Goal: Transaction & Acquisition: Purchase product/service

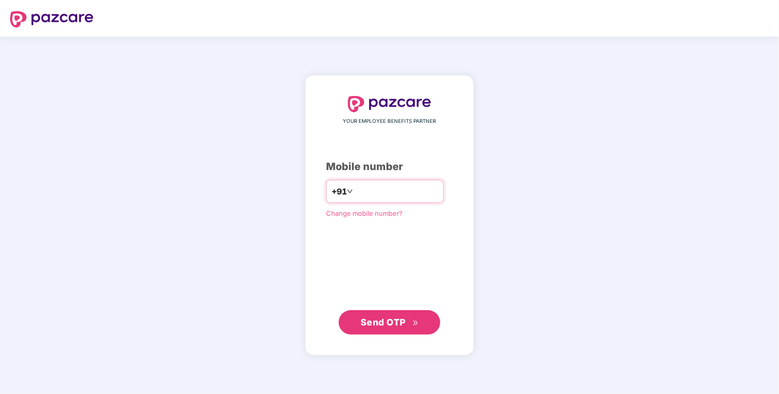
click at [361, 195] on input "number" at bounding box center [396, 191] width 83 height 16
type input "**********"
click at [383, 331] on button "Send OTP" at bounding box center [390, 322] width 102 height 24
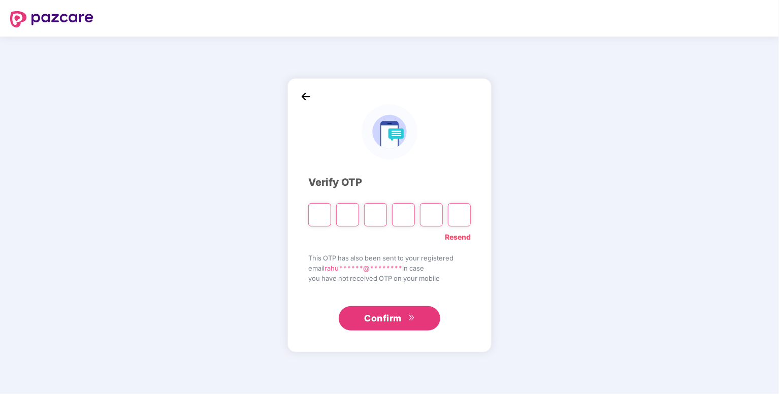
type input "*"
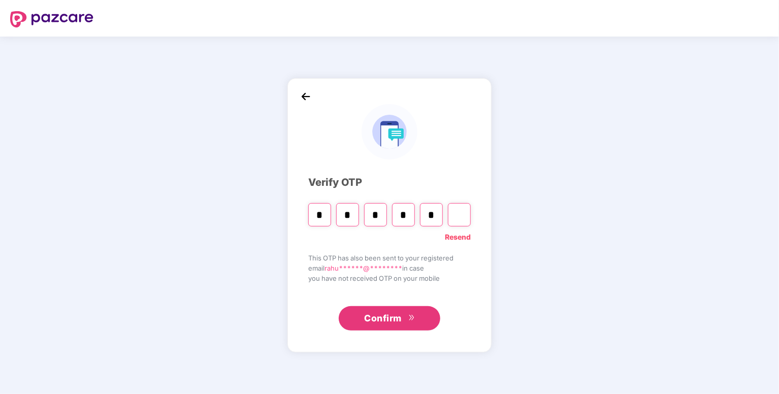
type input "*"
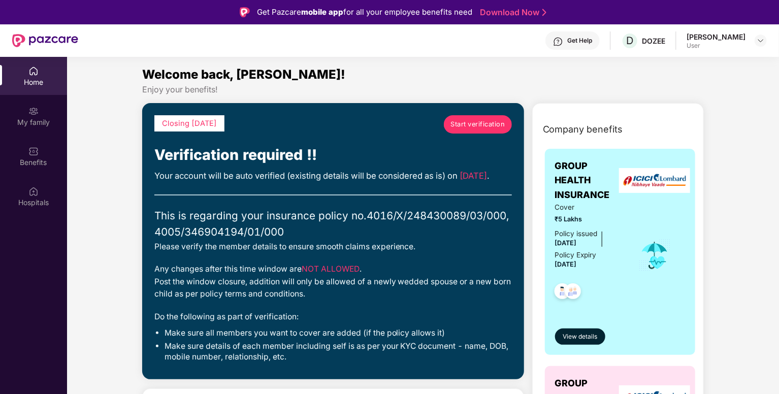
click at [490, 116] on link "Start verification" at bounding box center [478, 124] width 68 height 18
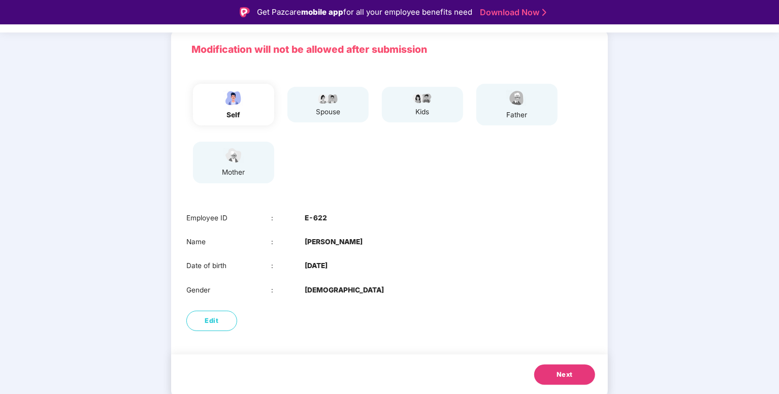
scroll to position [68, 0]
click at [577, 373] on button "Next" at bounding box center [564, 375] width 61 height 20
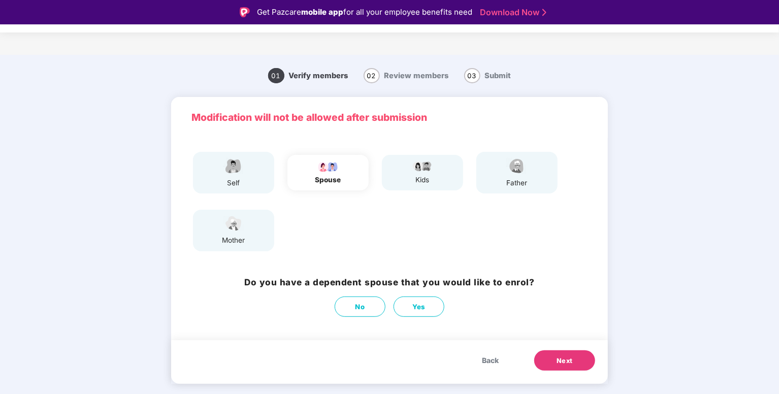
scroll to position [0, 0]
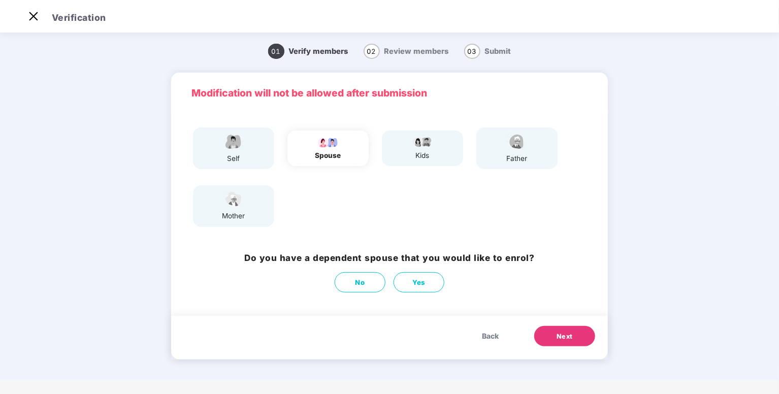
click at [375, 296] on div "Do you have a dependent spouse that you would like to enrol? No Yes" at bounding box center [389, 272] width 437 height 52
click at [372, 291] on button "No" at bounding box center [360, 282] width 51 height 20
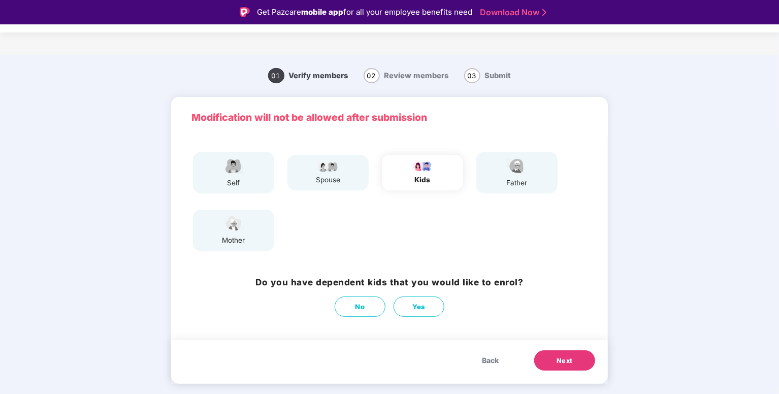
click at [565, 369] on button "Next" at bounding box center [564, 360] width 61 height 20
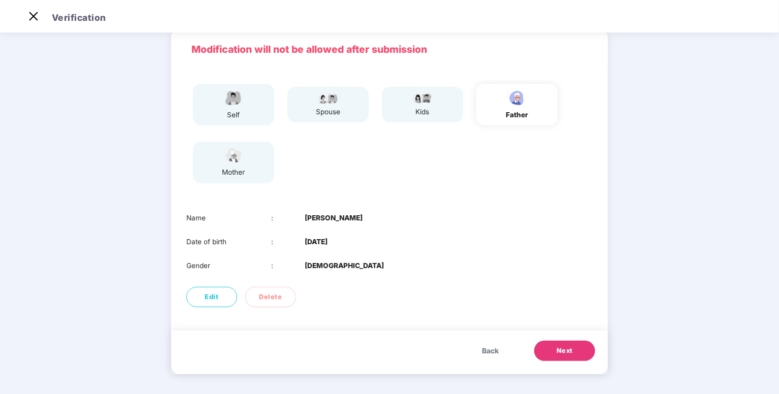
scroll to position [41, 0]
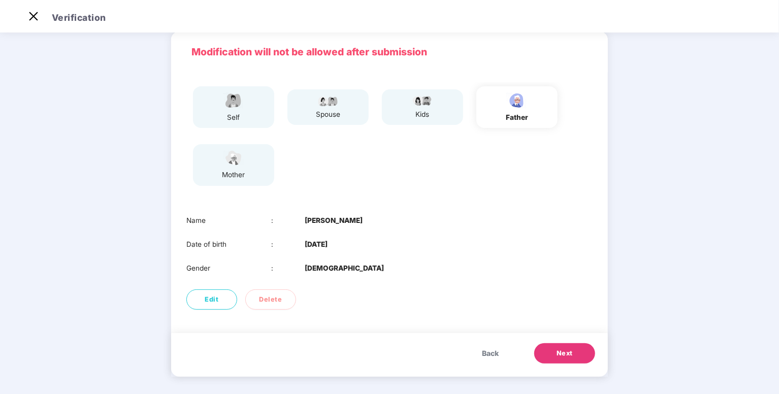
click at [561, 361] on button "Next" at bounding box center [564, 353] width 61 height 20
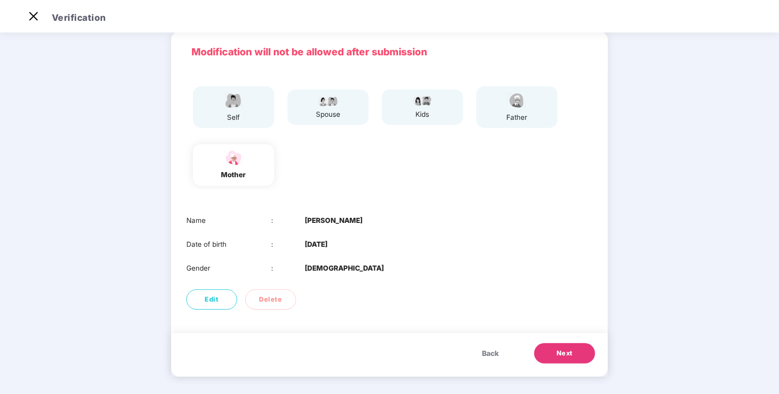
click at [569, 354] on span "Next" at bounding box center [565, 353] width 16 height 10
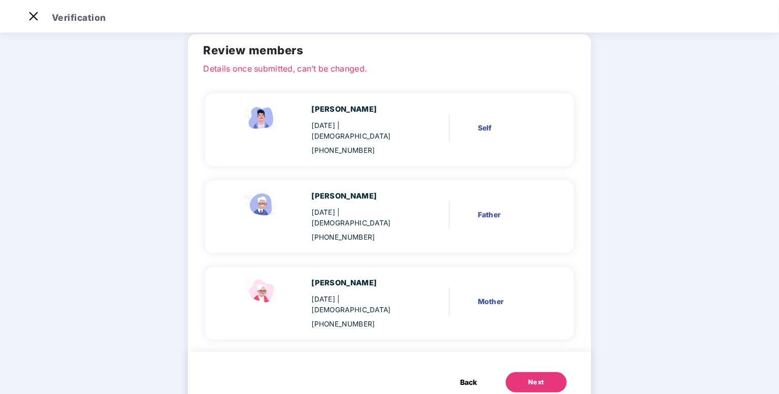
scroll to position [40, 0]
click at [536, 378] on div "Next" at bounding box center [536, 383] width 16 height 10
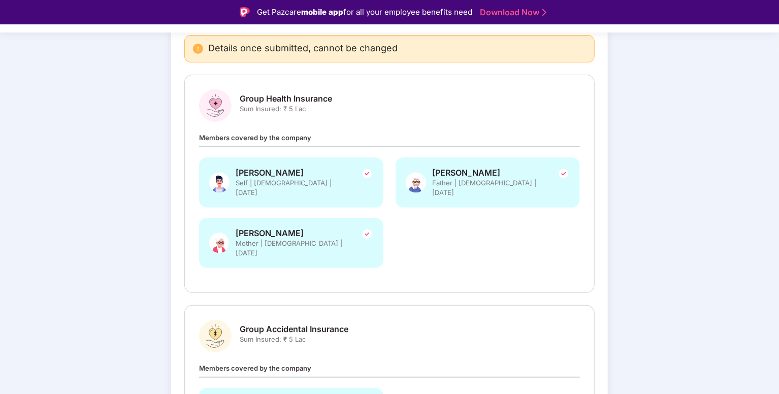
scroll to position [198, 0]
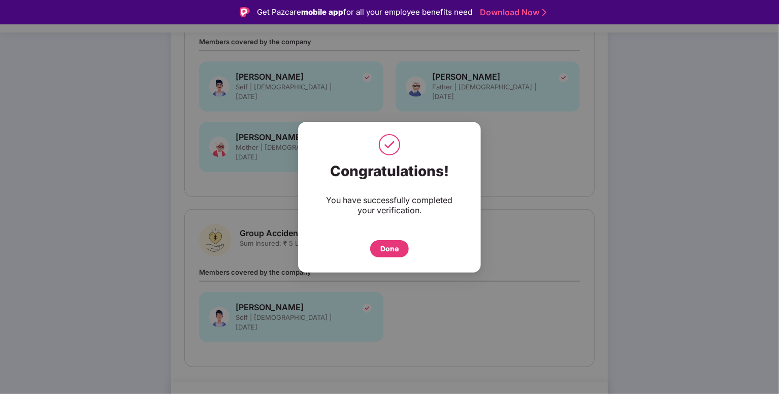
click at [400, 251] on div "Done" at bounding box center [389, 248] width 39 height 17
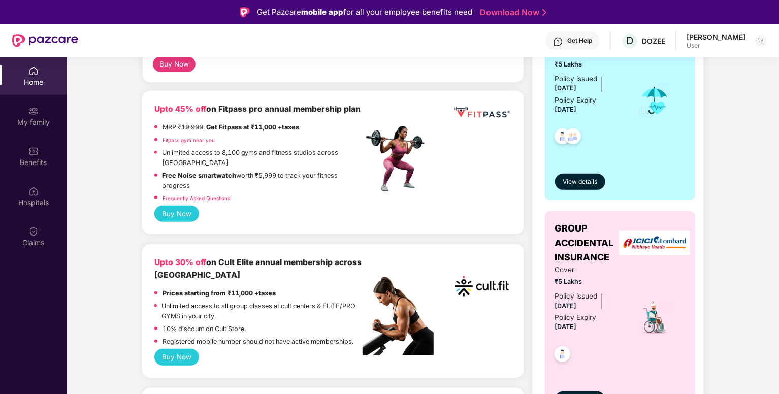
scroll to position [235, 0]
click at [191, 216] on button "Buy Now" at bounding box center [176, 214] width 45 height 16
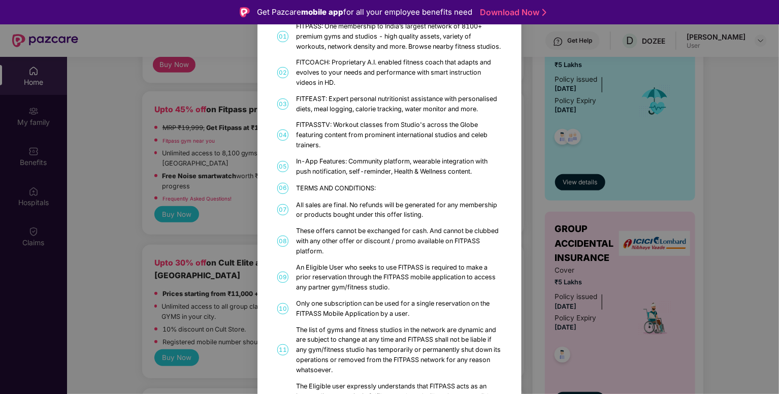
scroll to position [0, 0]
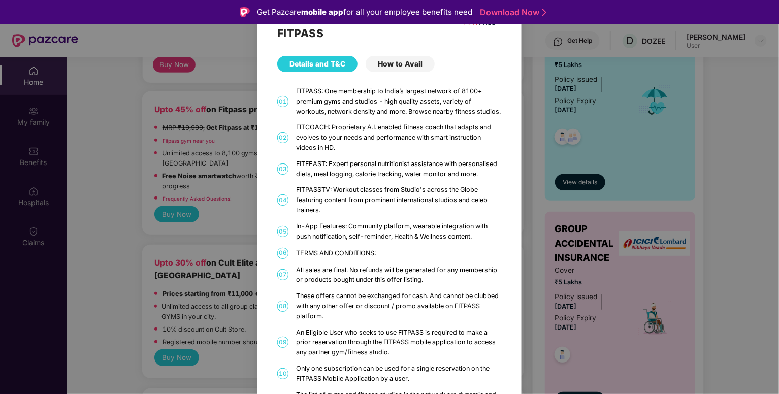
click at [397, 62] on div "How to Avail" at bounding box center [400, 64] width 69 height 16
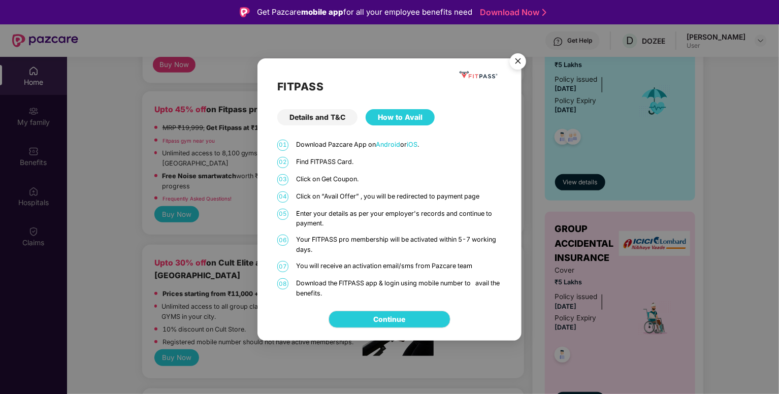
click at [511, 65] on img "Close" at bounding box center [518, 63] width 28 height 28
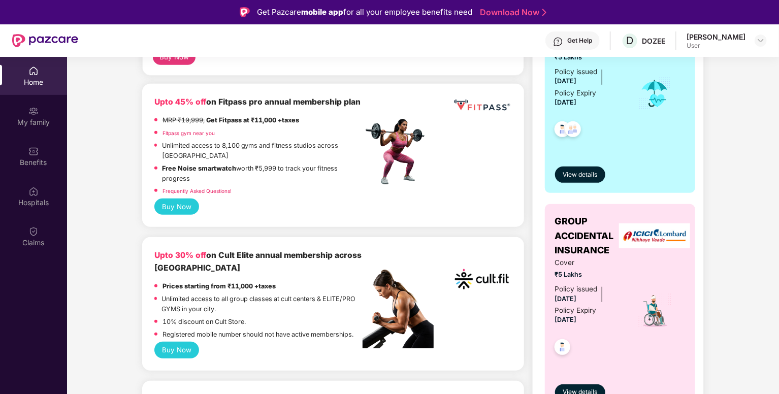
scroll to position [242, 0]
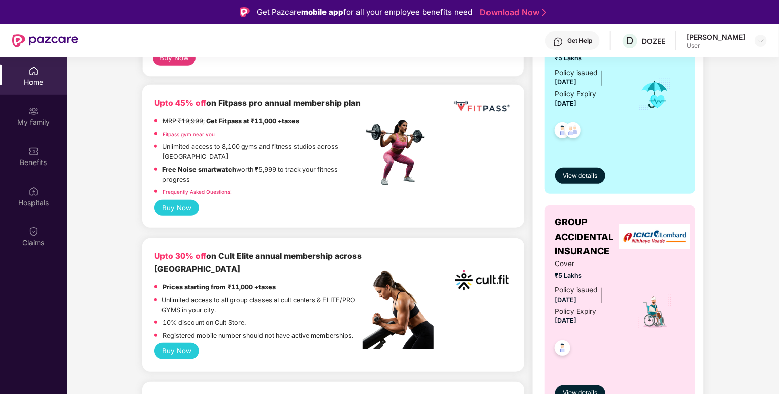
click at [381, 179] on img at bounding box center [398, 152] width 71 height 71
click at [175, 210] on button "Buy Now" at bounding box center [176, 208] width 45 height 16
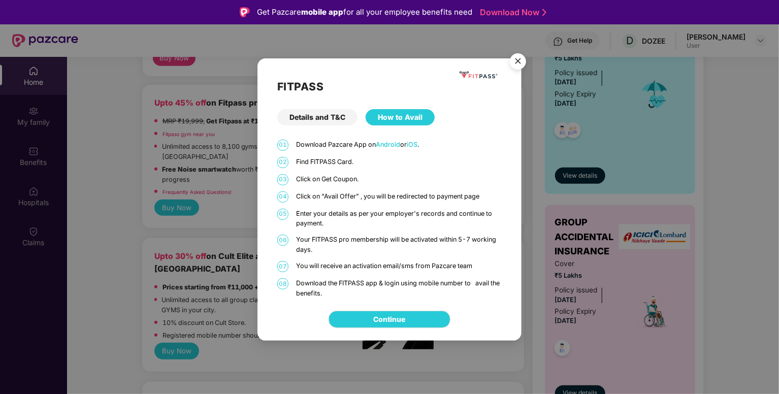
click at [133, 187] on div "FITPASS Details and T&C How to Avail 01 Download Pazcare App on Android or iOS …" at bounding box center [389, 197] width 779 height 394
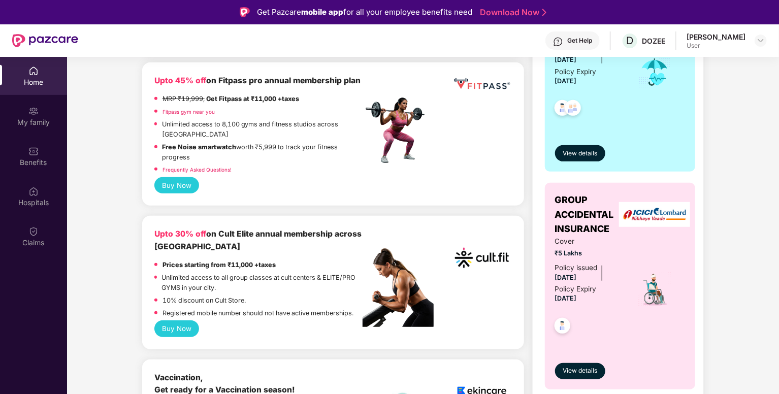
scroll to position [0, 0]
